Goal: Task Accomplishment & Management: Complete application form

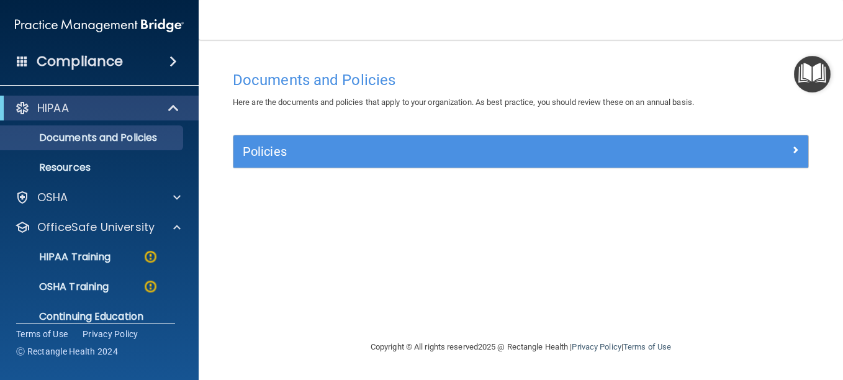
scroll to position [46, 0]
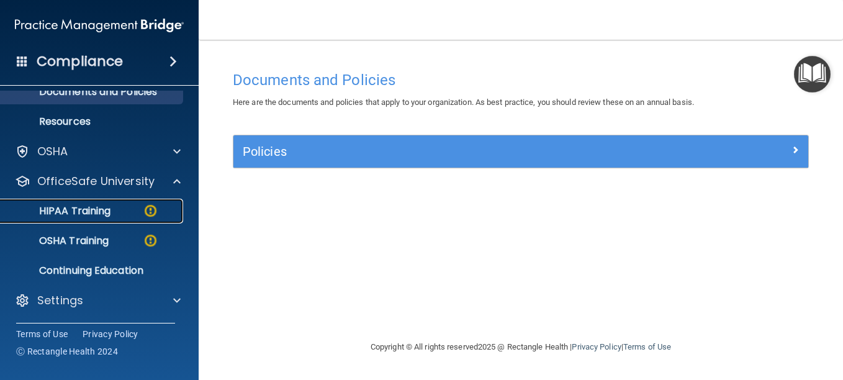
click at [92, 207] on p "HIPAA Training" at bounding box center [59, 211] width 102 height 12
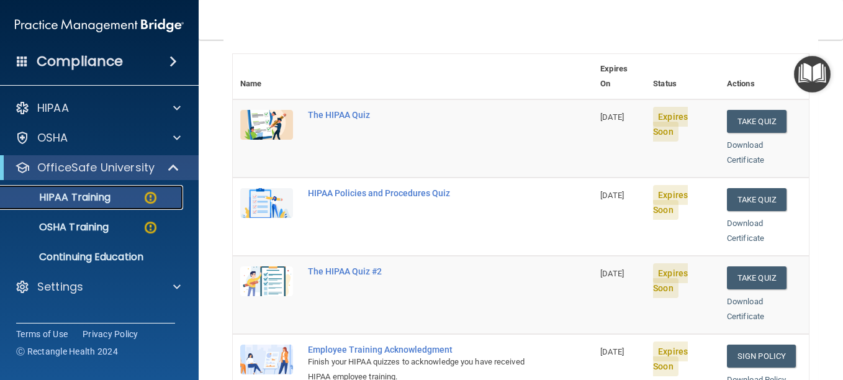
scroll to position [103, 0]
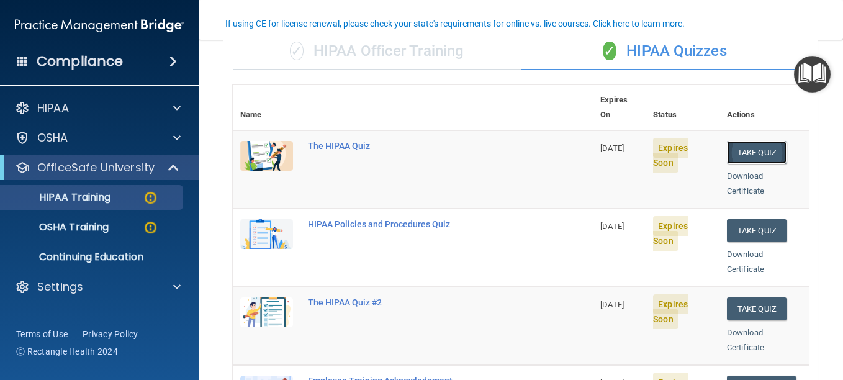
click at [735, 141] on button "Take Quiz" at bounding box center [757, 152] width 60 height 23
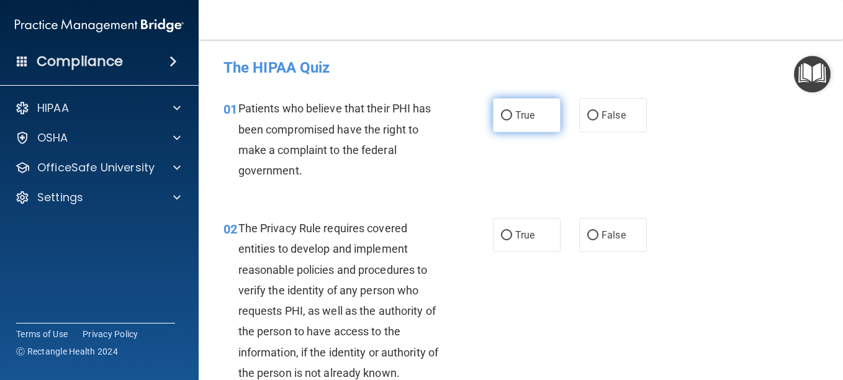
click at [507, 114] on input "True" at bounding box center [506, 115] width 11 height 9
radio input "true"
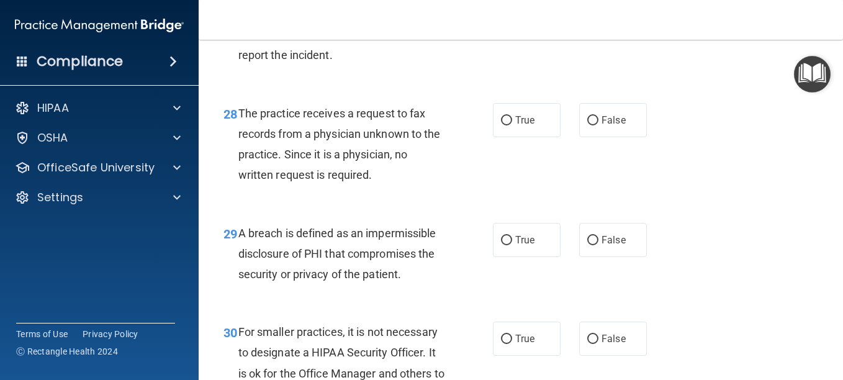
scroll to position [3436, 0]
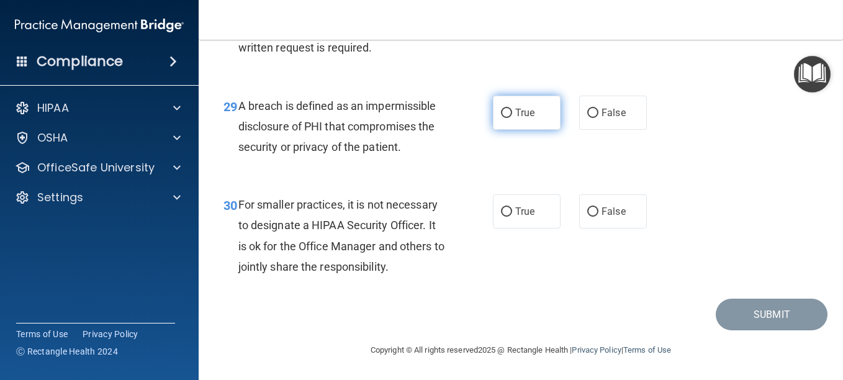
click at [501, 110] on input "True" at bounding box center [506, 113] width 11 height 9
radio input "true"
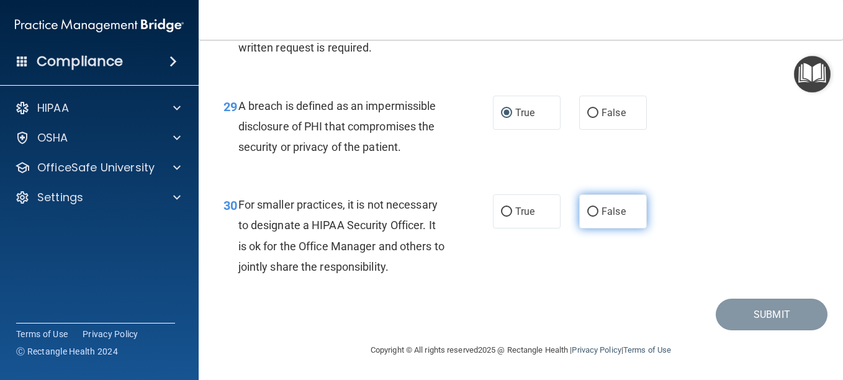
click at [591, 206] on label "False" at bounding box center [613, 211] width 68 height 34
click at [591, 207] on input "False" at bounding box center [592, 211] width 11 height 9
radio input "true"
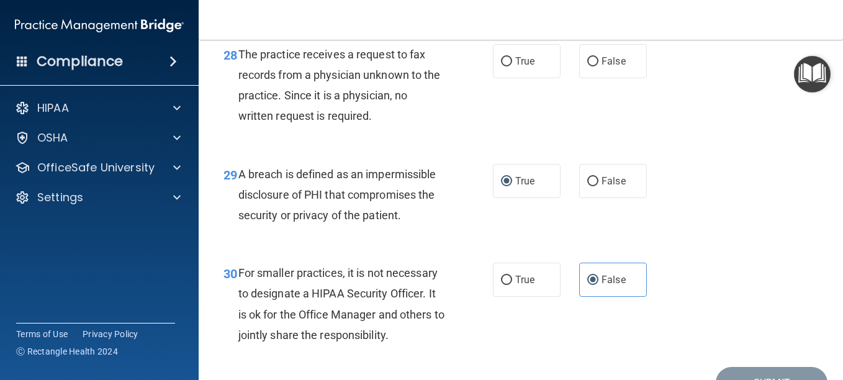
scroll to position [3312, 0]
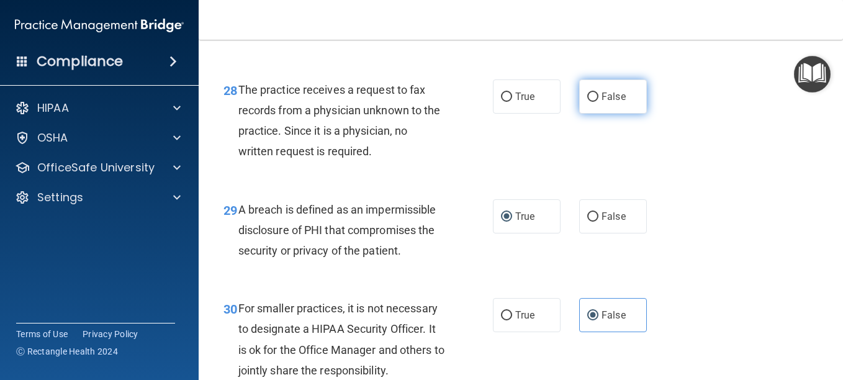
click at [587, 102] on input "False" at bounding box center [592, 96] width 11 height 9
radio input "true"
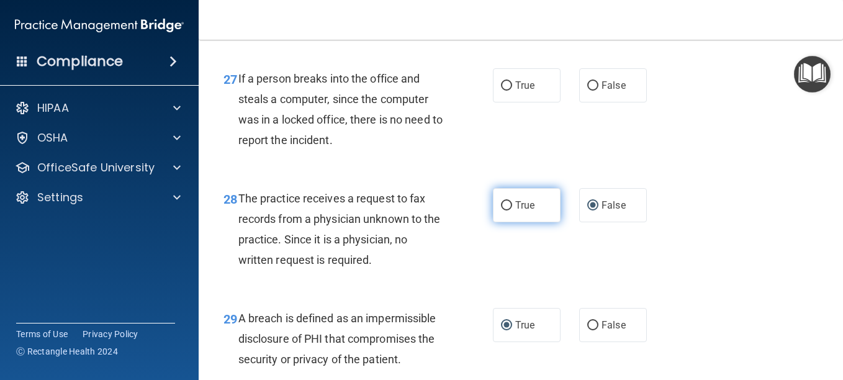
scroll to position [3188, 0]
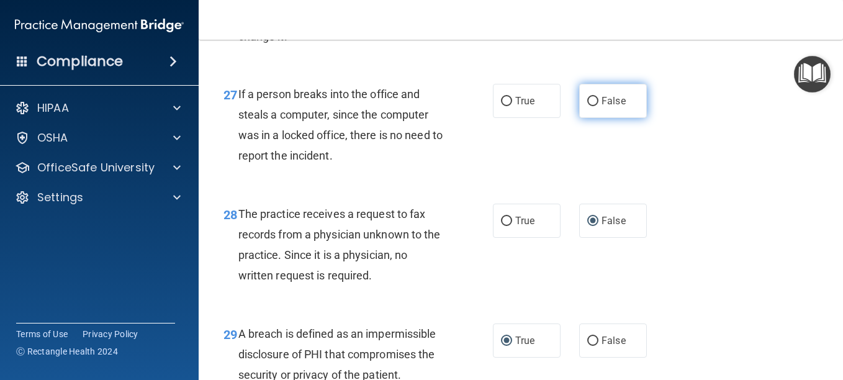
click at [590, 106] on input "False" at bounding box center [592, 101] width 11 height 9
radio input "true"
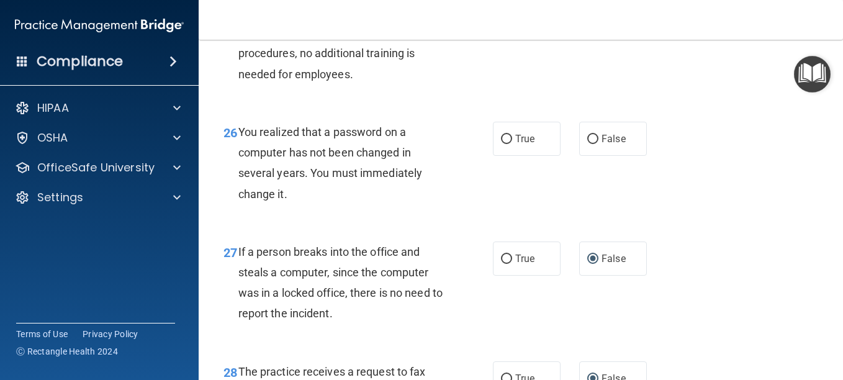
scroll to position [3002, 0]
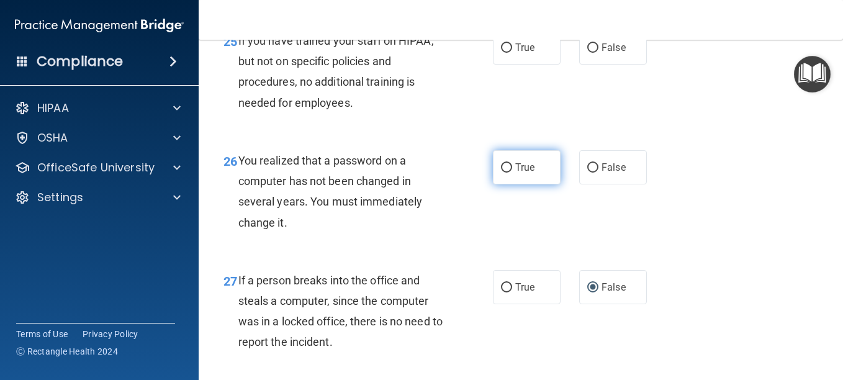
click at [504, 172] on input "True" at bounding box center [506, 167] width 11 height 9
radio input "true"
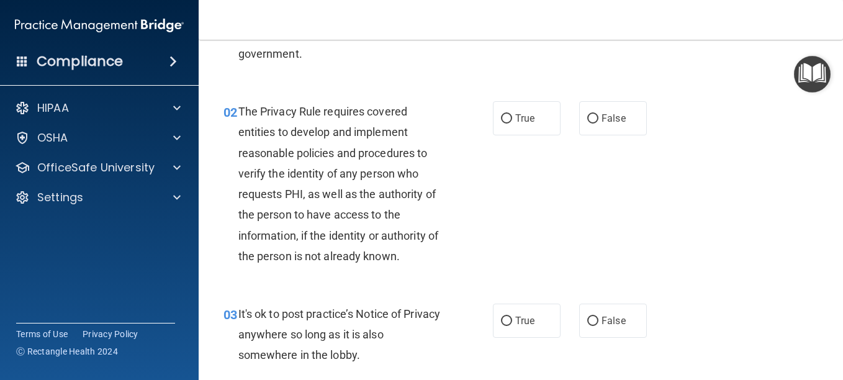
scroll to position [124, 0]
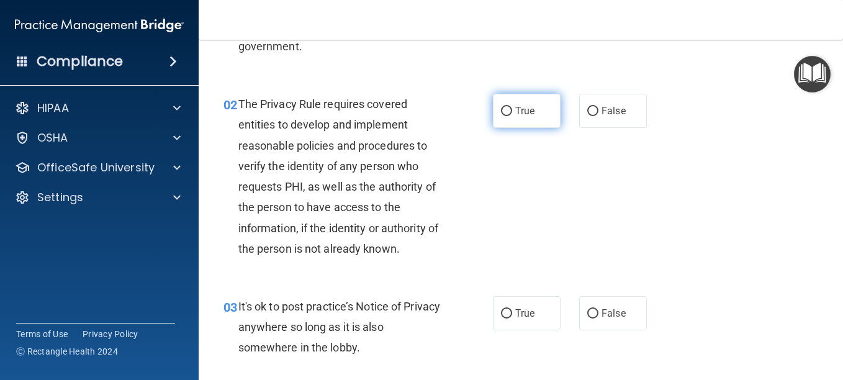
click at [501, 111] on input "True" at bounding box center [506, 111] width 11 height 9
radio input "true"
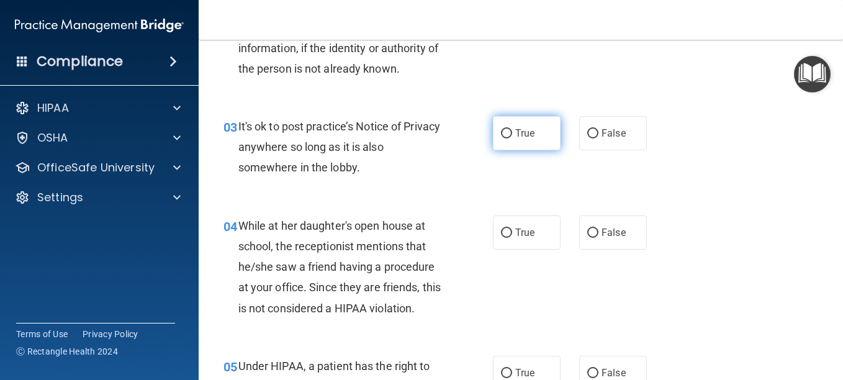
scroll to position [310, 0]
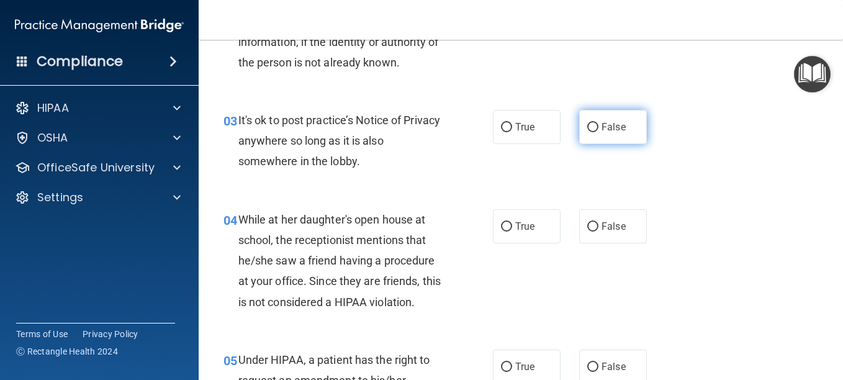
click at [592, 123] on input "False" at bounding box center [592, 127] width 11 height 9
radio input "true"
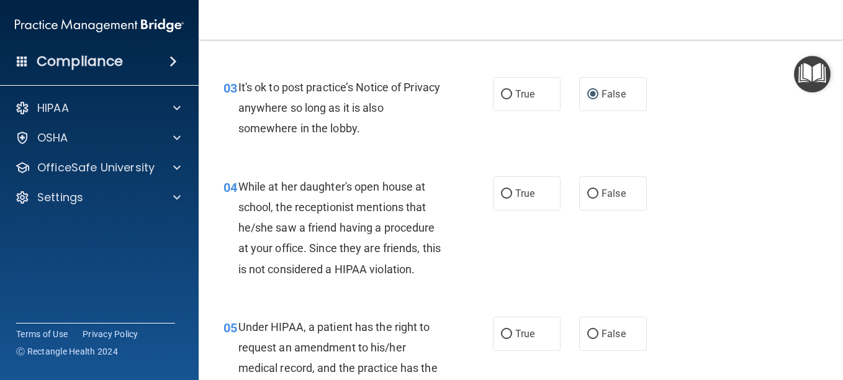
scroll to position [372, 0]
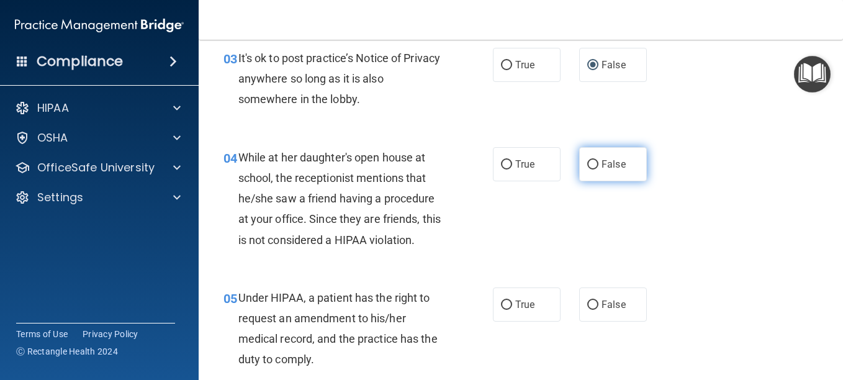
click at [587, 163] on input "False" at bounding box center [592, 164] width 11 height 9
radio input "true"
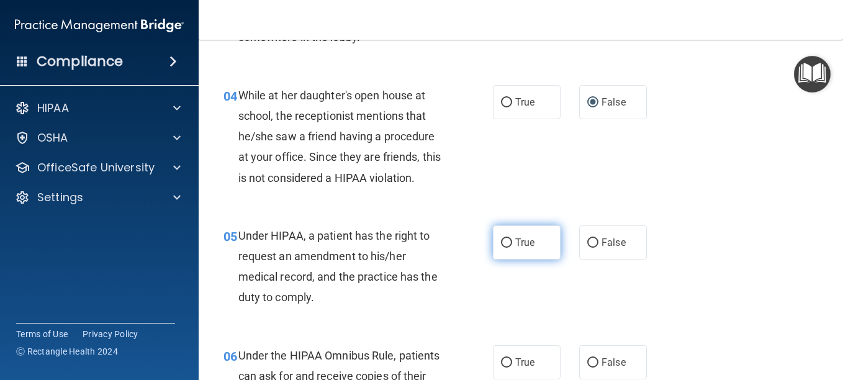
click at [501, 243] on input "True" at bounding box center [506, 242] width 11 height 9
radio input "true"
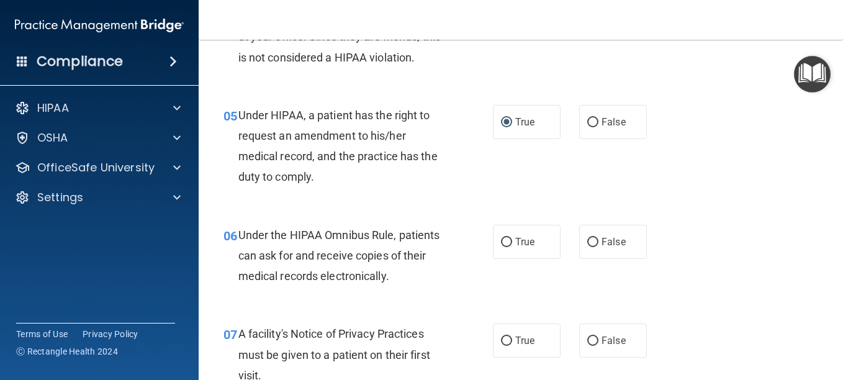
scroll to position [558, 0]
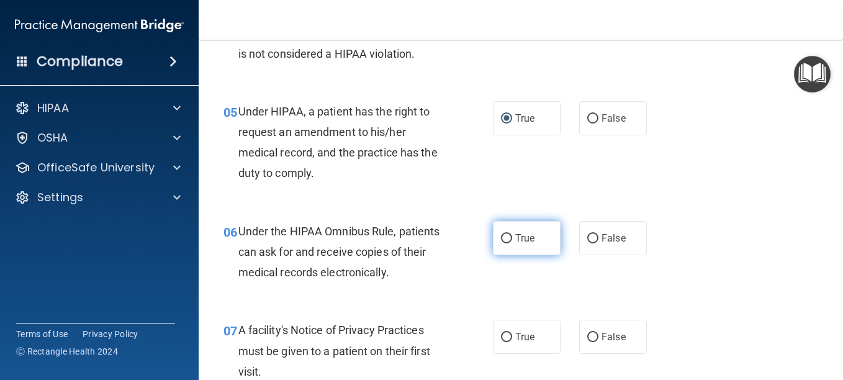
click at [504, 239] on input "True" at bounding box center [506, 238] width 11 height 9
radio input "true"
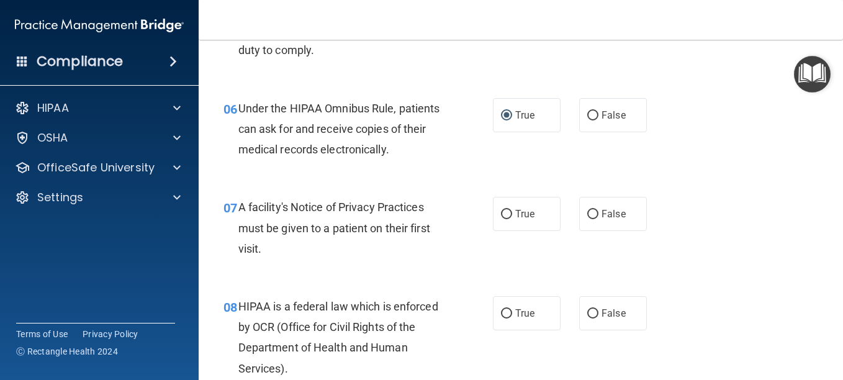
scroll to position [682, 0]
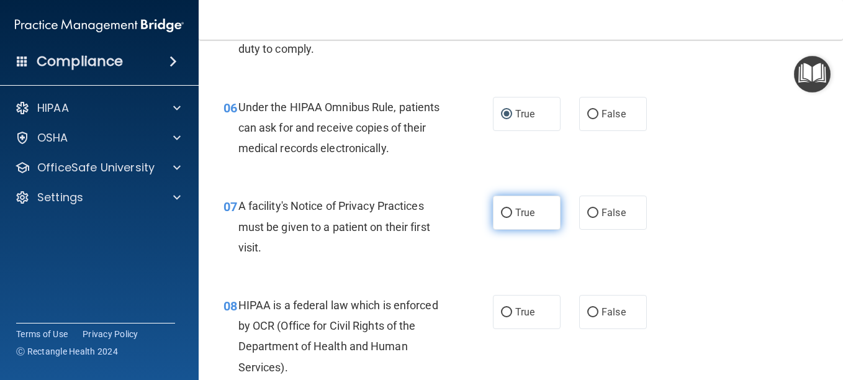
click at [501, 212] on input "True" at bounding box center [506, 212] width 11 height 9
radio input "true"
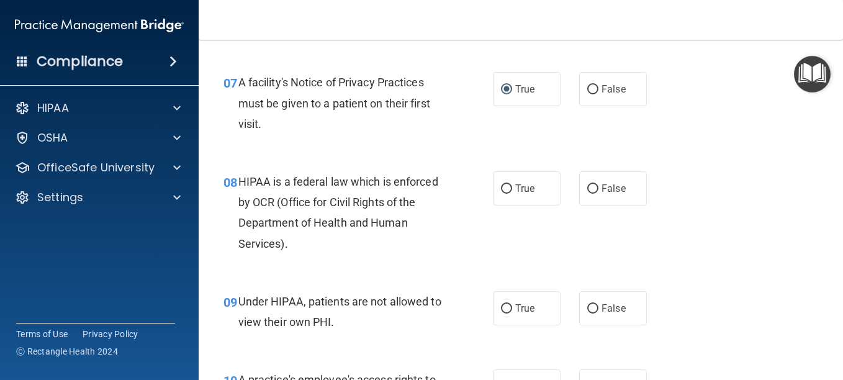
scroll to position [807, 0]
click at [501, 185] on input "True" at bounding box center [506, 188] width 11 height 9
radio input "true"
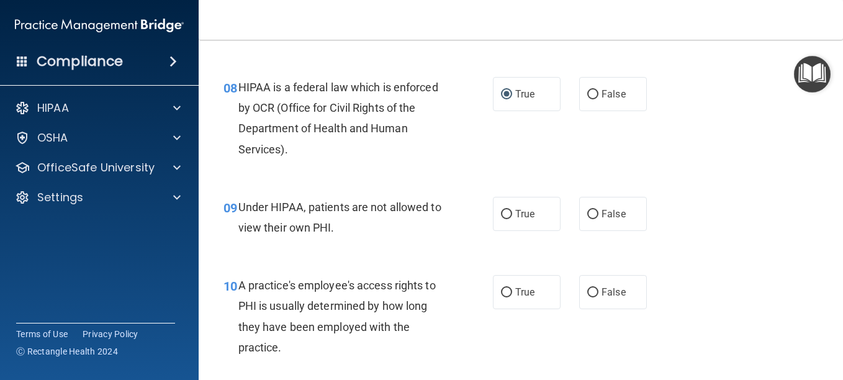
scroll to position [931, 0]
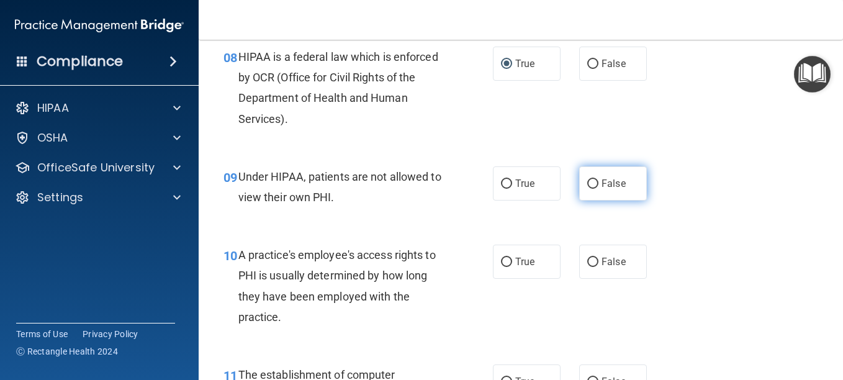
click at [588, 184] on input "False" at bounding box center [592, 183] width 11 height 9
radio input "true"
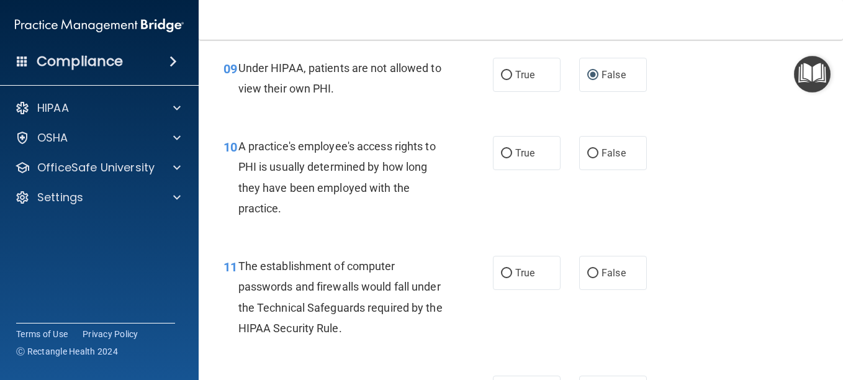
scroll to position [1055, 0]
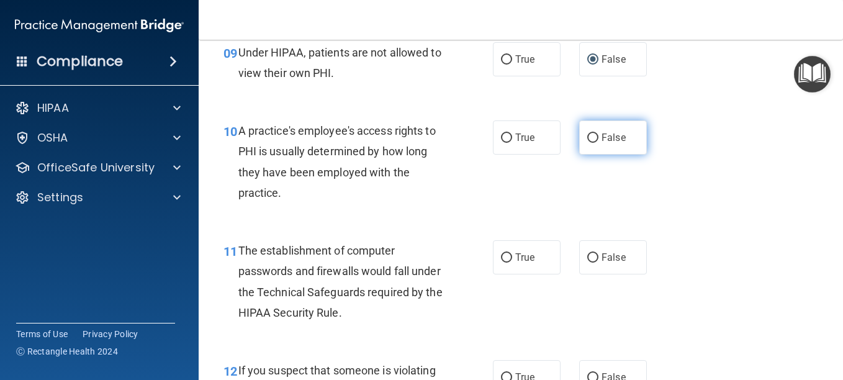
click at [589, 134] on input "False" at bounding box center [592, 137] width 11 height 9
radio input "true"
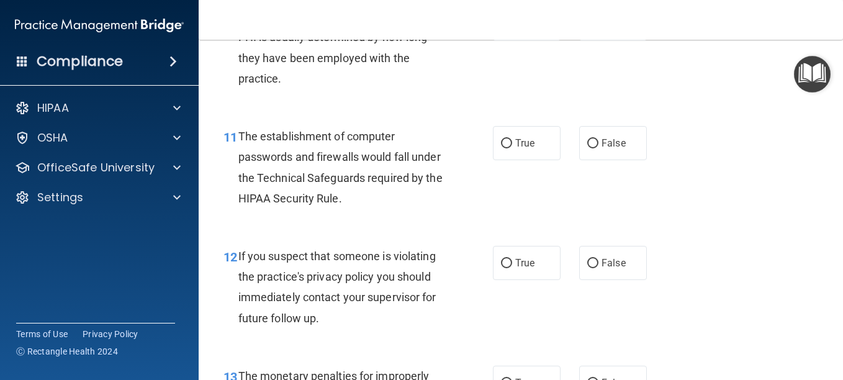
scroll to position [1179, 0]
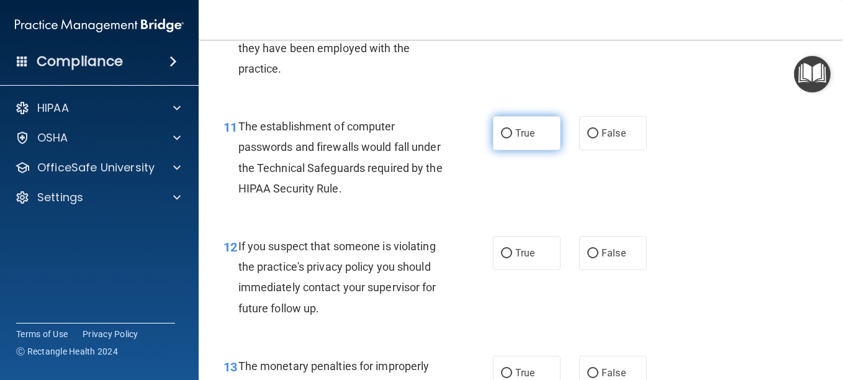
click at [504, 132] on input "True" at bounding box center [506, 133] width 11 height 9
radio input "true"
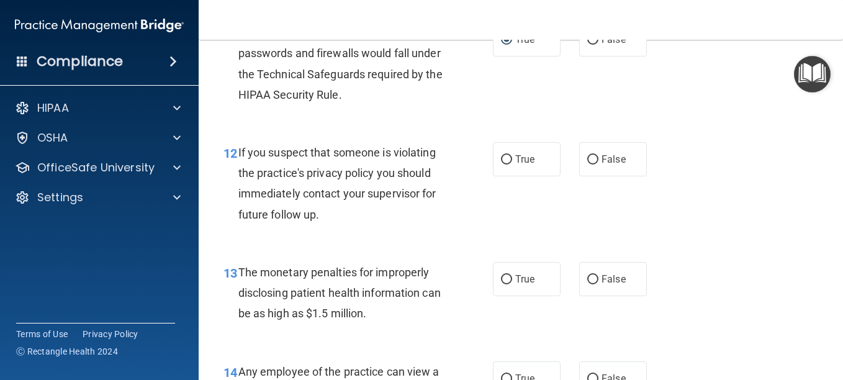
scroll to position [1303, 0]
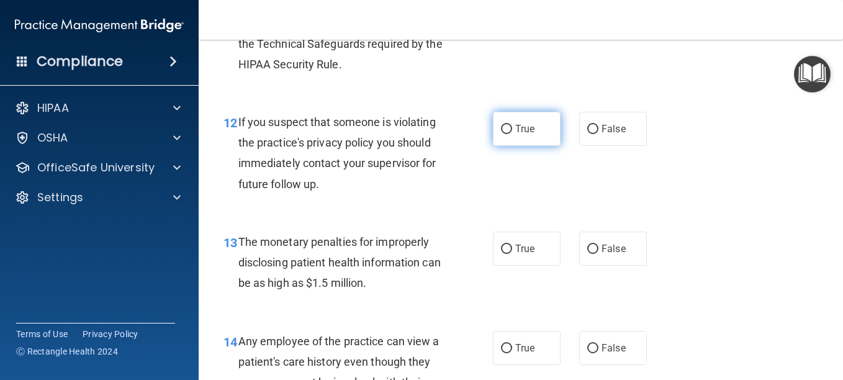
click at [501, 125] on input "True" at bounding box center [506, 129] width 11 height 9
radio input "true"
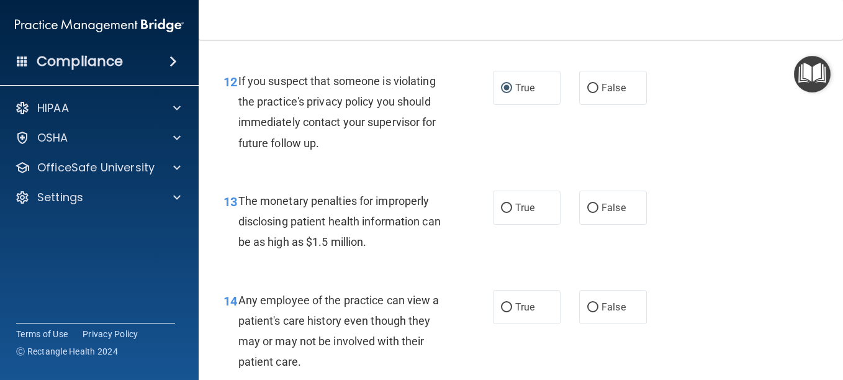
scroll to position [1365, 0]
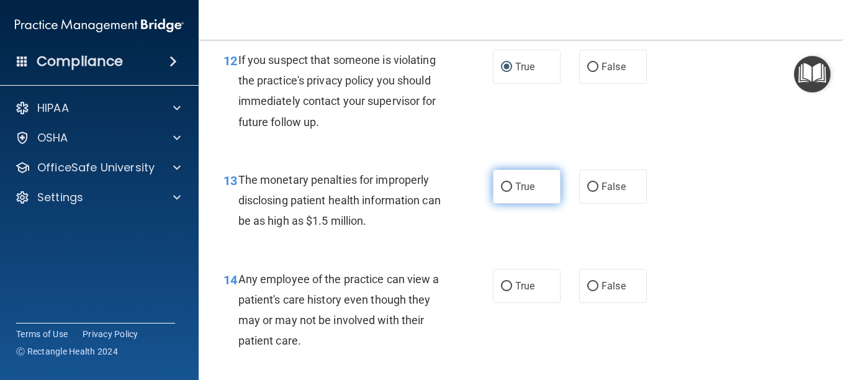
click at [501, 189] on input "True" at bounding box center [506, 186] width 11 height 9
radio input "true"
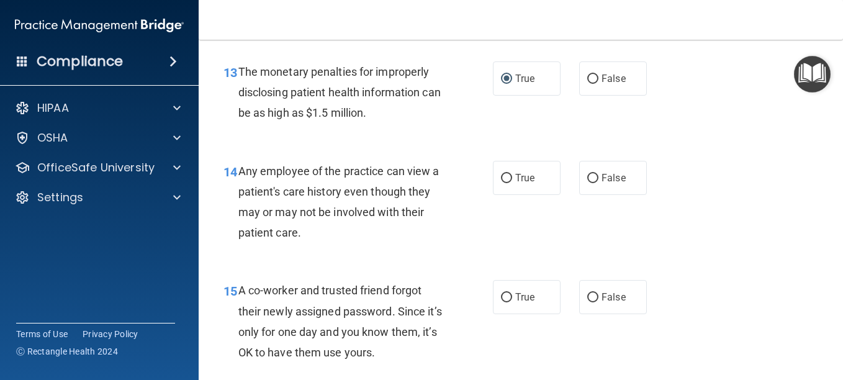
scroll to position [1489, 0]
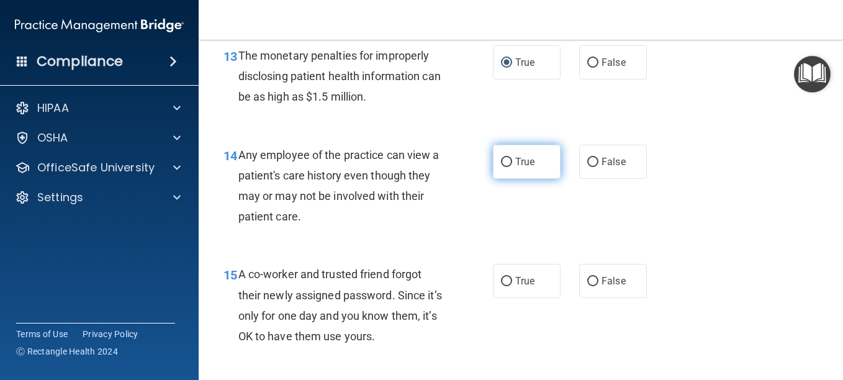
click at [501, 164] on input "True" at bounding box center [506, 162] width 11 height 9
radio input "true"
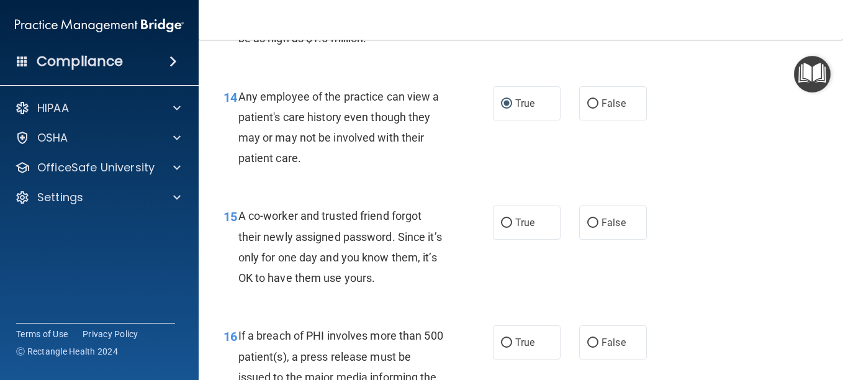
scroll to position [1613, 0]
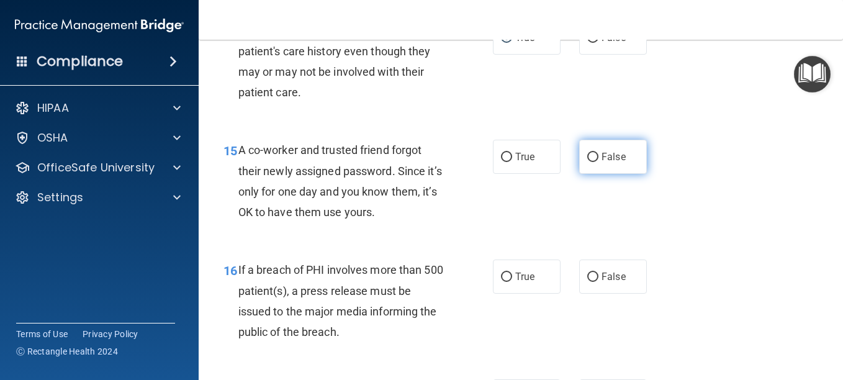
click at [590, 159] on input "False" at bounding box center [592, 157] width 11 height 9
radio input "true"
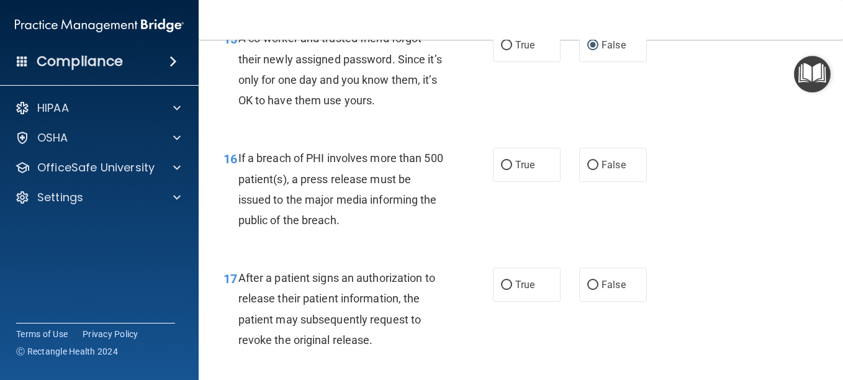
scroll to position [1737, 0]
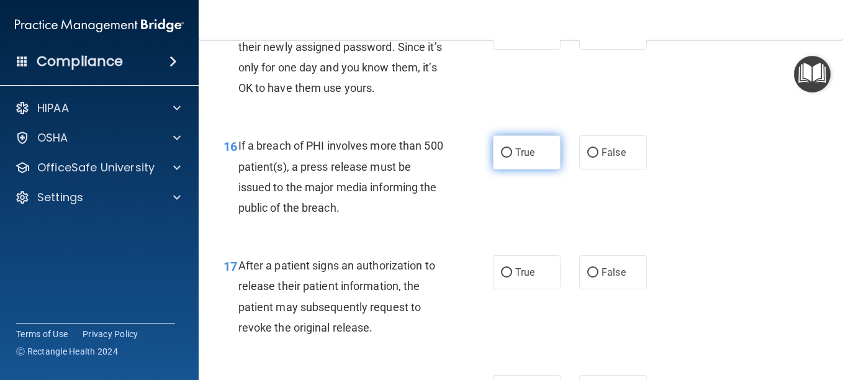
click at [503, 149] on input "True" at bounding box center [506, 152] width 11 height 9
radio input "true"
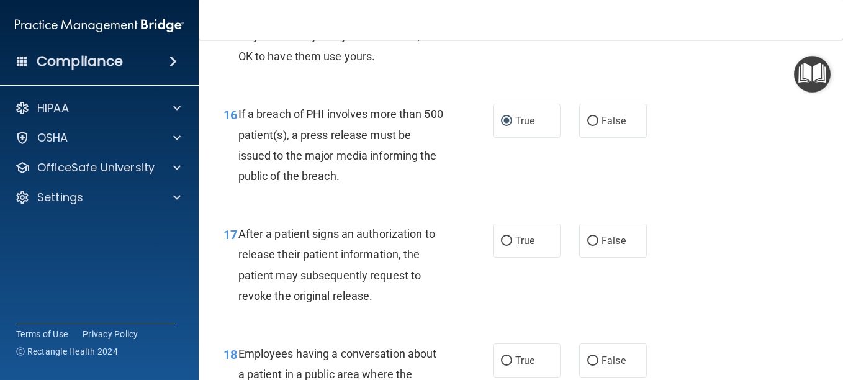
scroll to position [1799, 0]
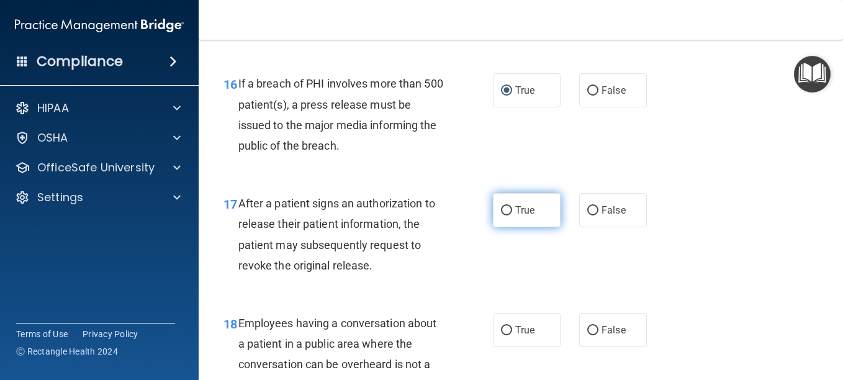
click at [506, 210] on input "True" at bounding box center [506, 210] width 11 height 9
radio input "true"
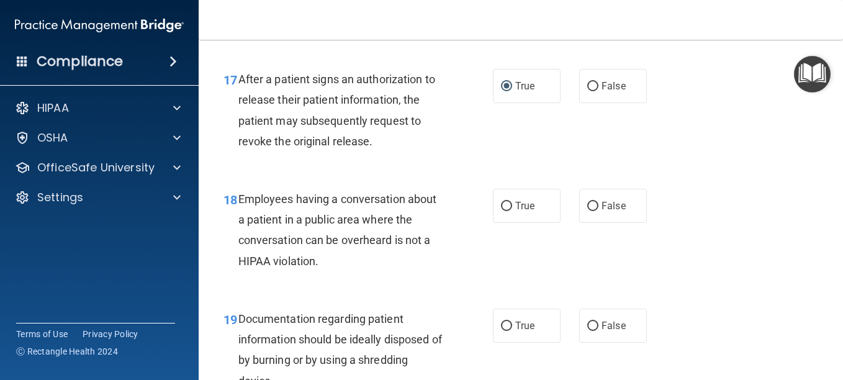
scroll to position [1985, 0]
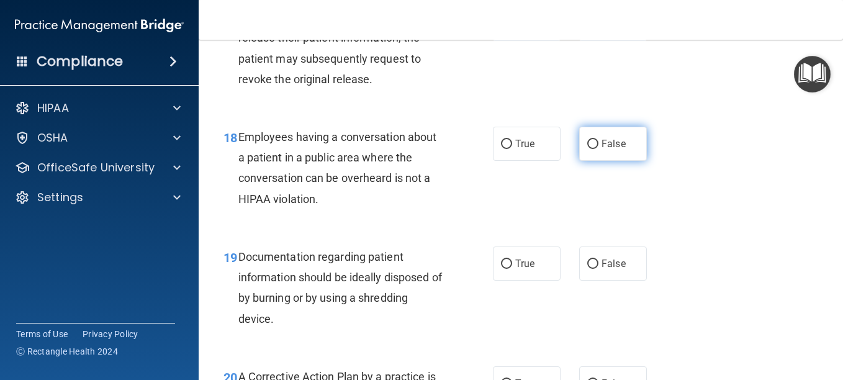
click at [587, 142] on input "False" at bounding box center [592, 144] width 11 height 9
radio input "true"
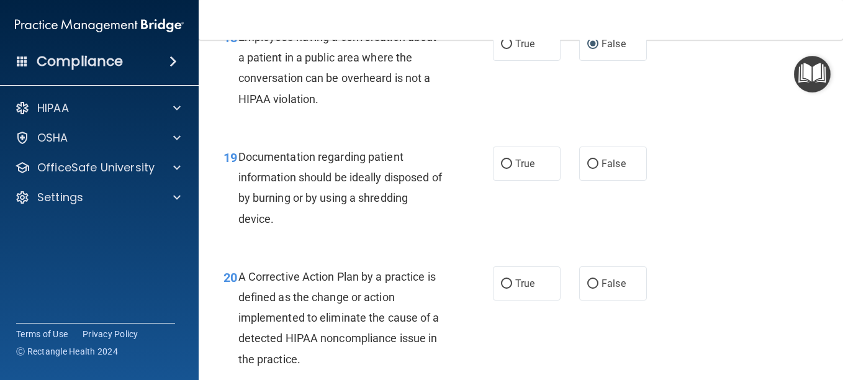
scroll to position [2110, 0]
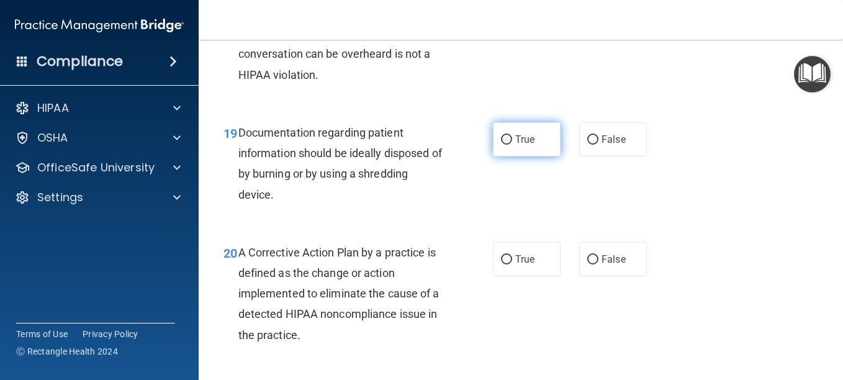
click at [501, 137] on input "True" at bounding box center [506, 139] width 11 height 9
radio input "true"
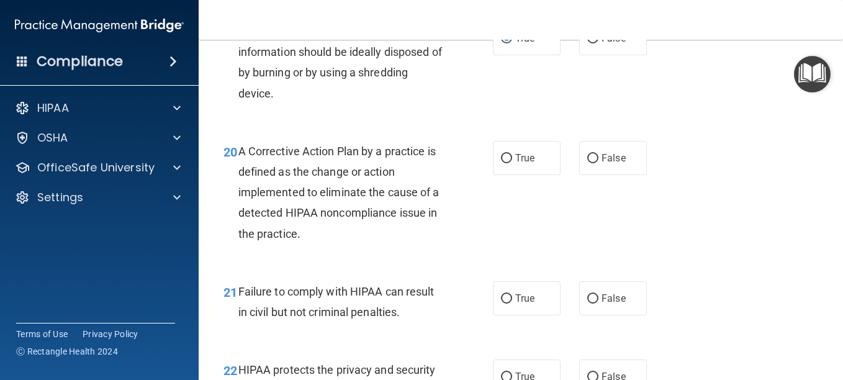
scroll to position [2234, 0]
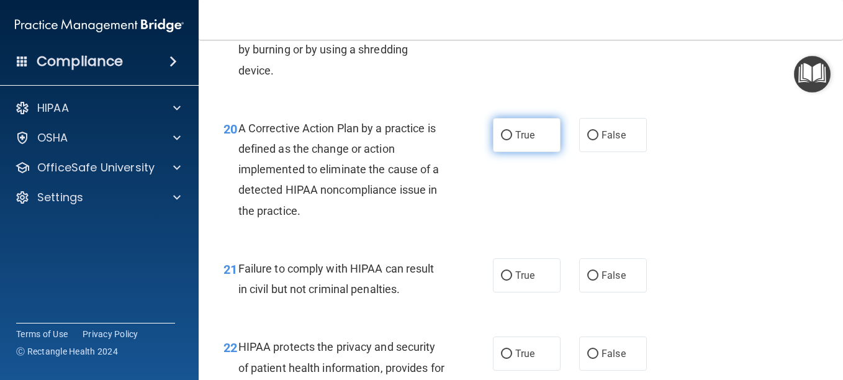
click at [504, 133] on input "True" at bounding box center [506, 135] width 11 height 9
radio input "true"
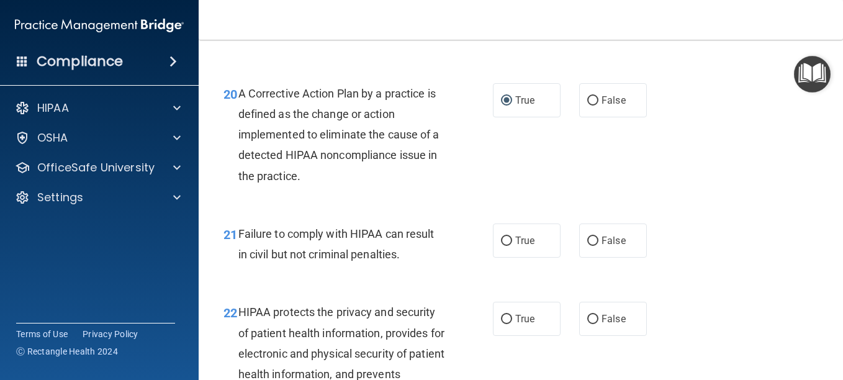
scroll to position [2358, 0]
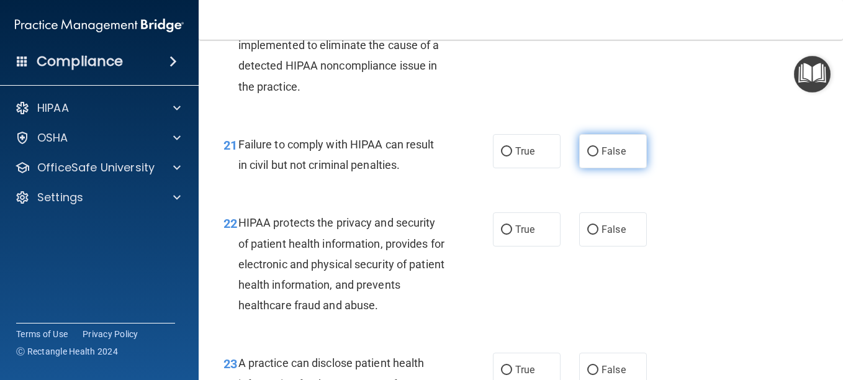
click at [587, 148] on input "False" at bounding box center [592, 151] width 11 height 9
radio input "true"
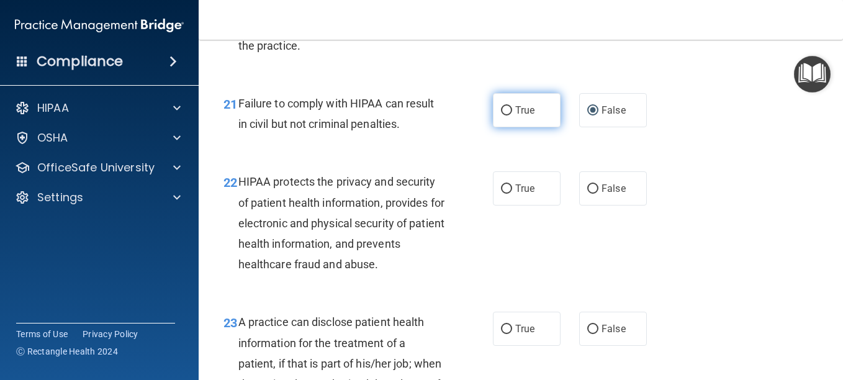
scroll to position [2420, 0]
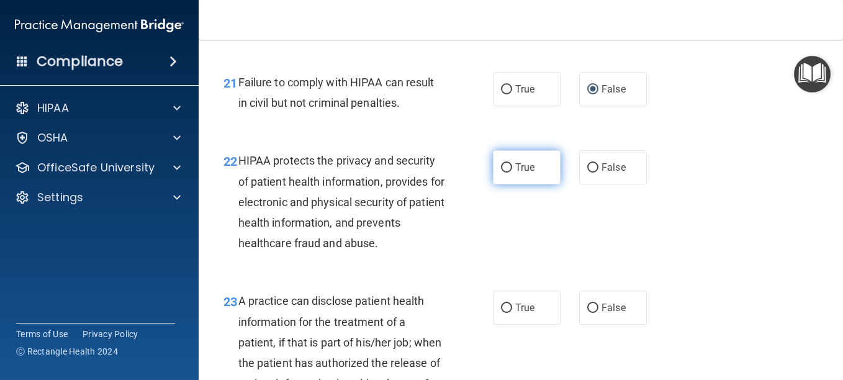
click at [502, 164] on input "True" at bounding box center [506, 167] width 11 height 9
radio input "true"
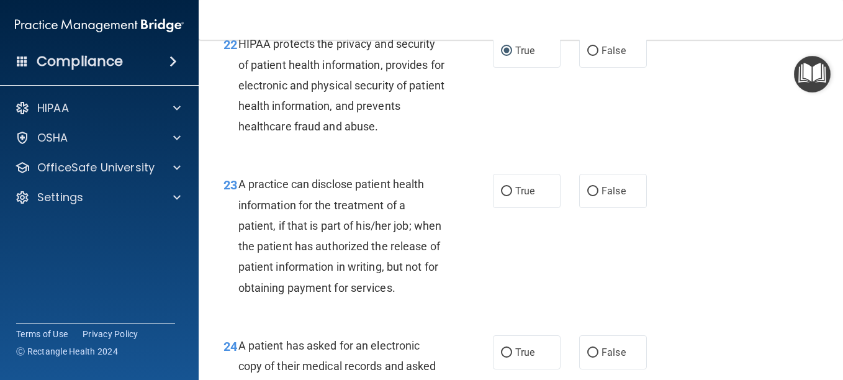
scroll to position [2544, 0]
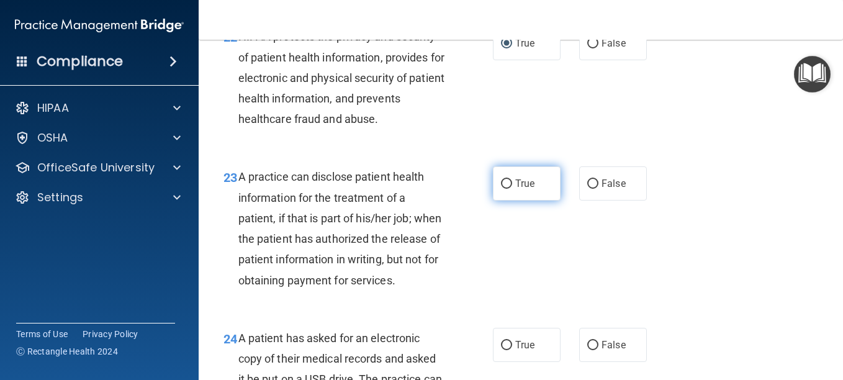
click at [501, 182] on input "True" at bounding box center [506, 183] width 11 height 9
radio input "true"
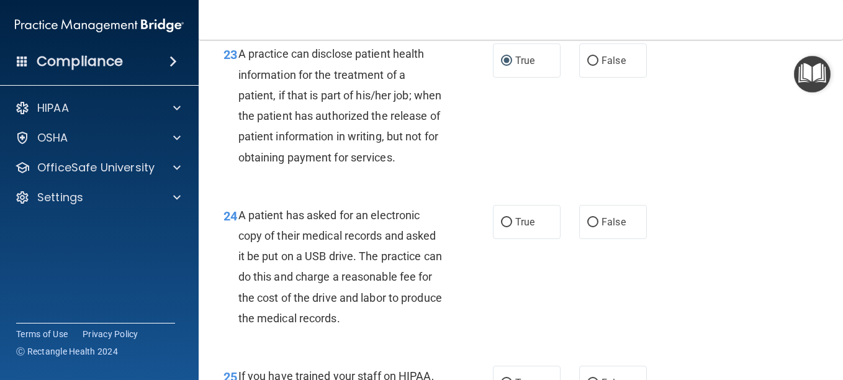
scroll to position [2668, 0]
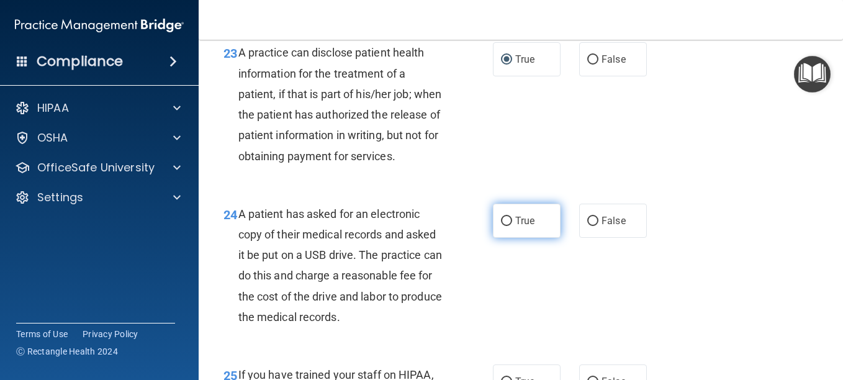
click at [501, 226] on input "True" at bounding box center [506, 221] width 11 height 9
radio input "true"
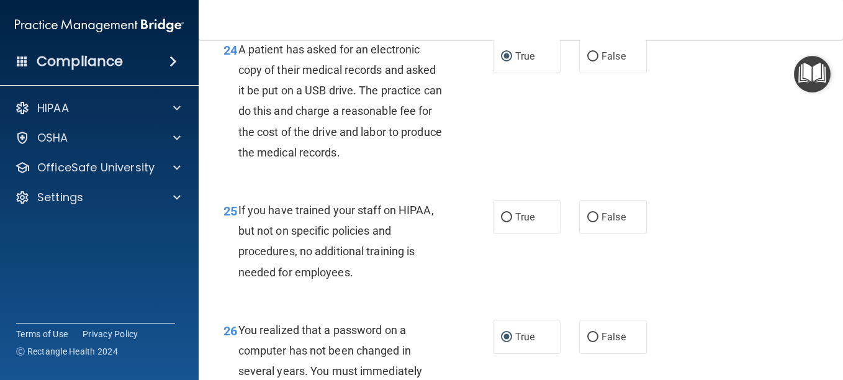
scroll to position [2854, 0]
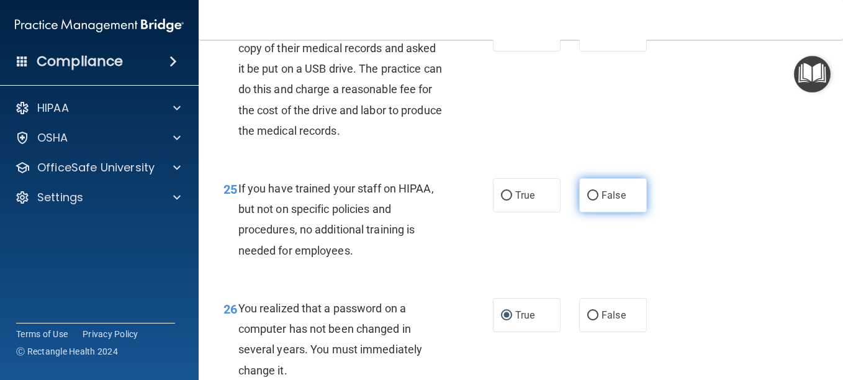
click at [591, 200] on input "False" at bounding box center [592, 195] width 11 height 9
radio input "true"
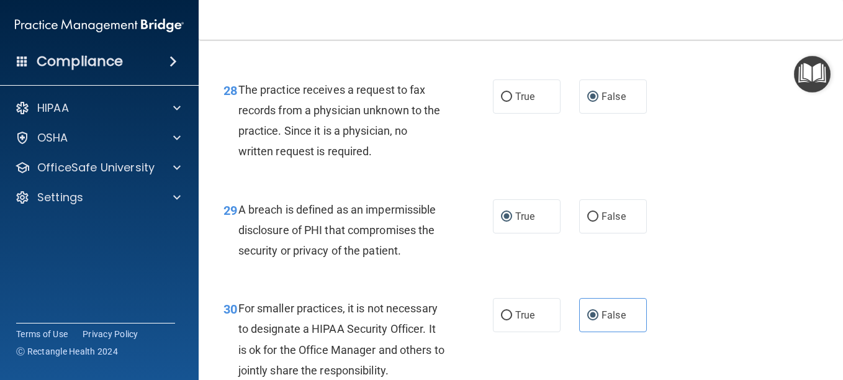
scroll to position [3374, 0]
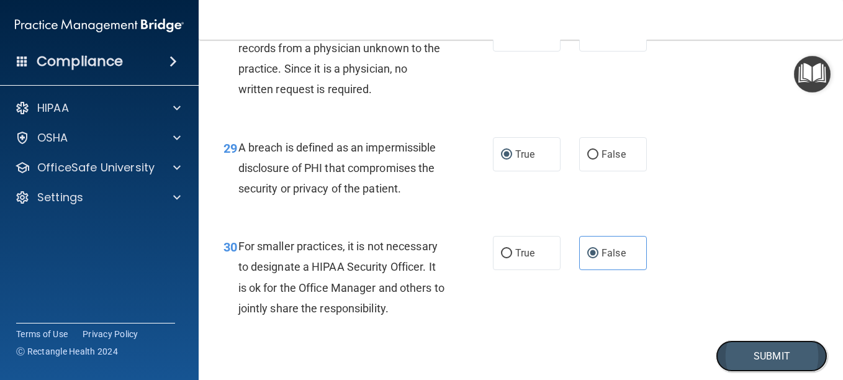
click at [767, 371] on button "Submit" at bounding box center [771, 356] width 112 height 32
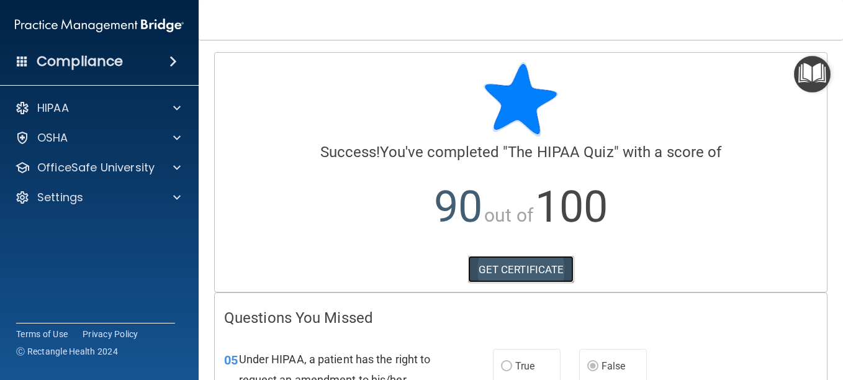
click at [488, 263] on link "GET CERTIFICATE" at bounding box center [521, 269] width 106 height 27
